Goal: Check status: Check status

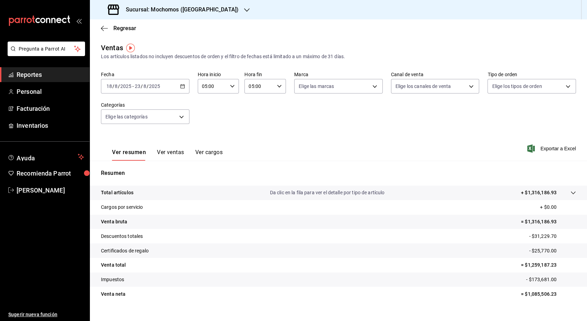
click at [181, 84] on \(Stroke\) "button" at bounding box center [183, 86] width 4 height 4
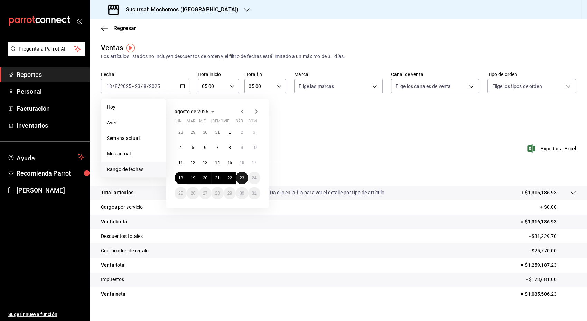
click at [242, 178] on abbr "23" at bounding box center [242, 177] width 4 height 5
click at [230, 85] on \(Stroke\) "button" at bounding box center [232, 86] width 4 height 2
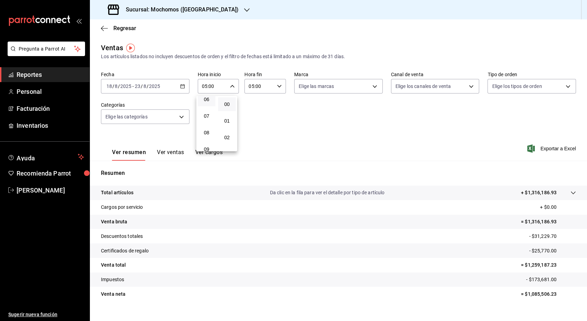
scroll to position [107, 0]
click at [207, 146] on span "09" at bounding box center [206, 147] width 9 height 6
type input "09:00"
click at [182, 87] on div at bounding box center [293, 160] width 587 height 321
click at [182, 87] on icon "button" at bounding box center [182, 86] width 5 height 5
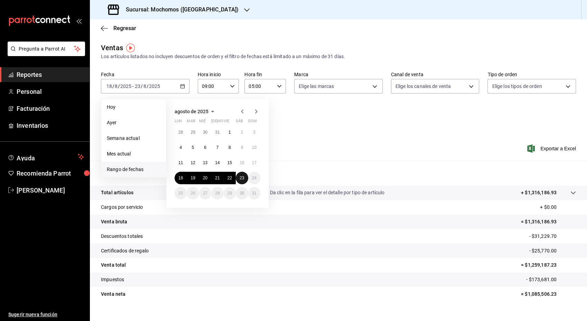
click at [246, 181] on button "23" at bounding box center [242, 178] width 12 height 12
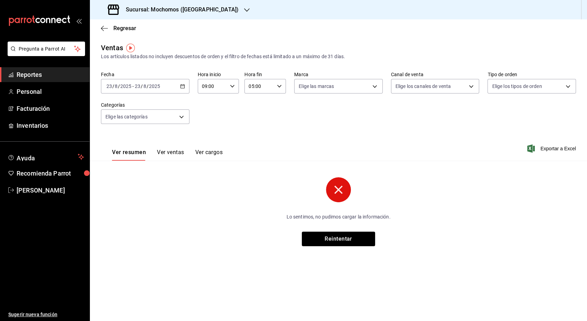
click at [279, 87] on icon "button" at bounding box center [279, 86] width 5 height 5
click at [253, 127] on span "22" at bounding box center [255, 126] width 10 height 6
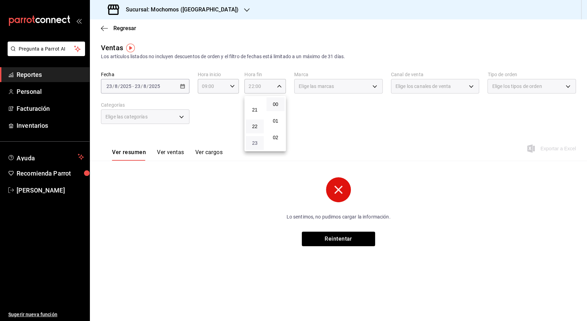
click at [257, 145] on span "23" at bounding box center [255, 143] width 10 height 6
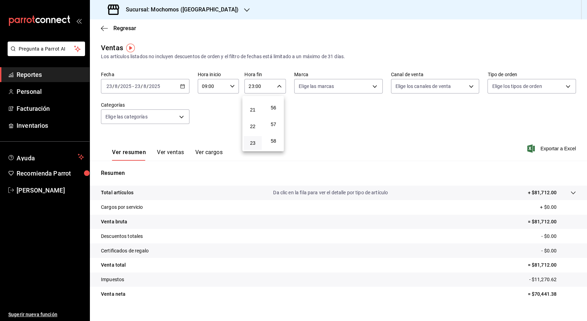
scroll to position [941, 0]
click at [274, 143] on span "59" at bounding box center [274, 143] width 10 height 6
type input "23:59"
click at [349, 166] on div at bounding box center [293, 160] width 587 height 321
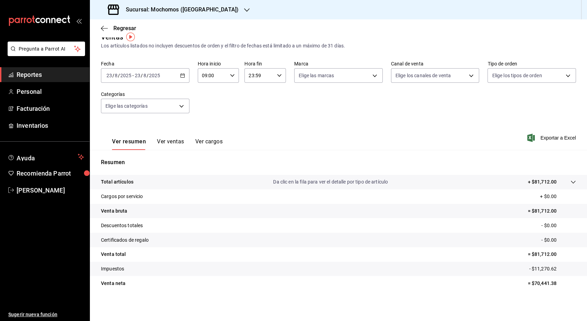
click at [174, 141] on button "Ver ventas" at bounding box center [170, 144] width 27 height 12
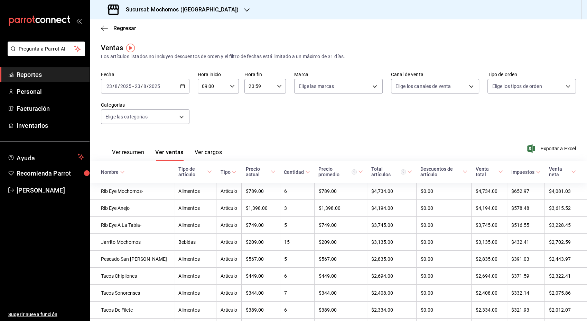
click at [39, 75] on span "Reportes" at bounding box center [50, 74] width 67 height 9
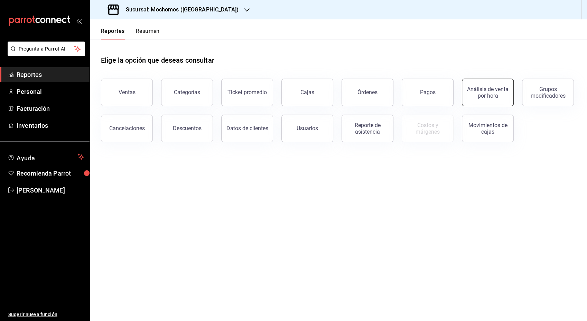
click at [481, 94] on div "Análisis de venta por hora" at bounding box center [488, 92] width 43 height 13
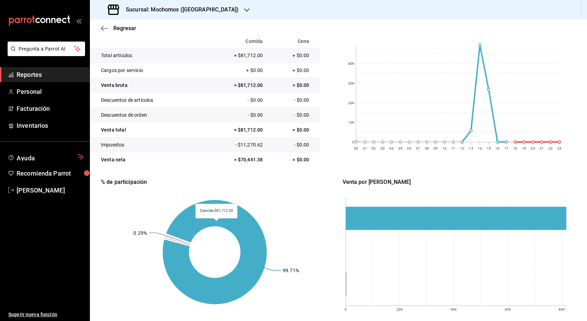
scroll to position [115, 0]
